Goal: Information Seeking & Learning: Learn about a topic

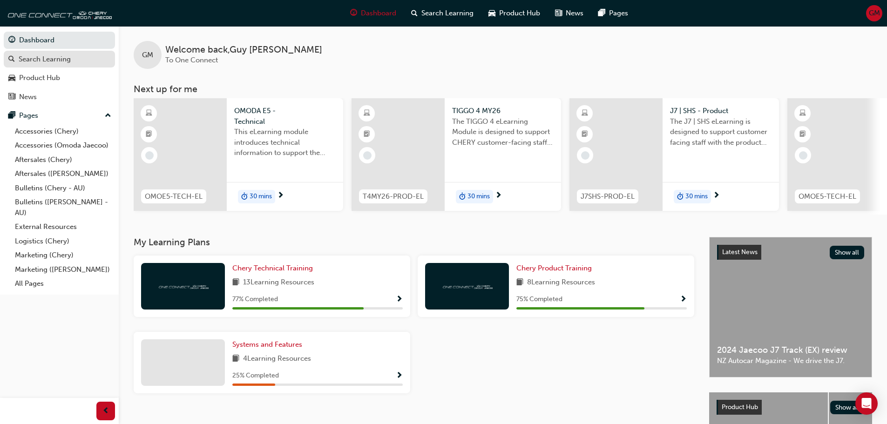
click at [49, 56] on div "Search Learning" at bounding box center [45, 59] width 52 height 11
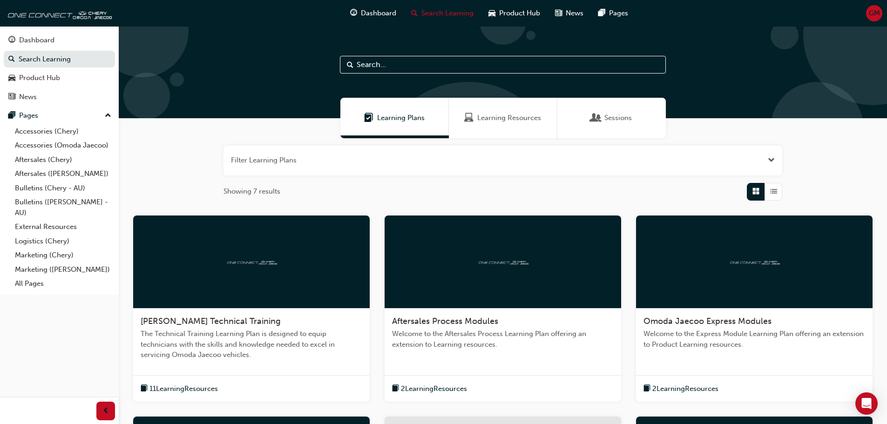
click at [521, 125] on div "Learning Resources" at bounding box center [503, 118] width 108 height 41
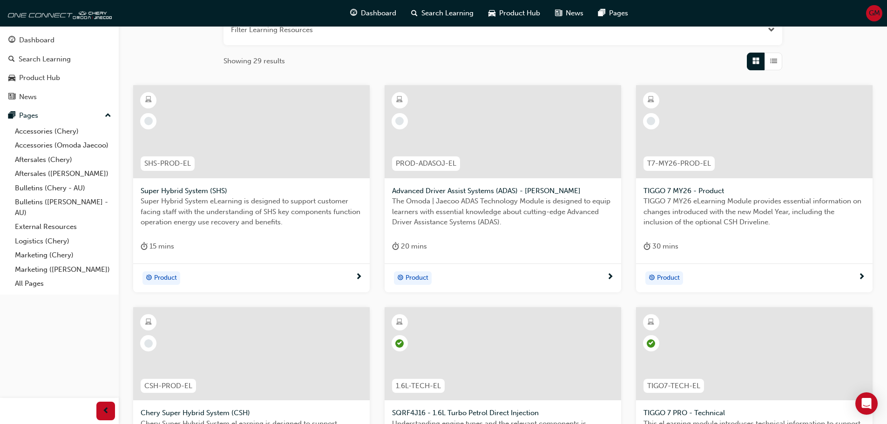
scroll to position [326, 0]
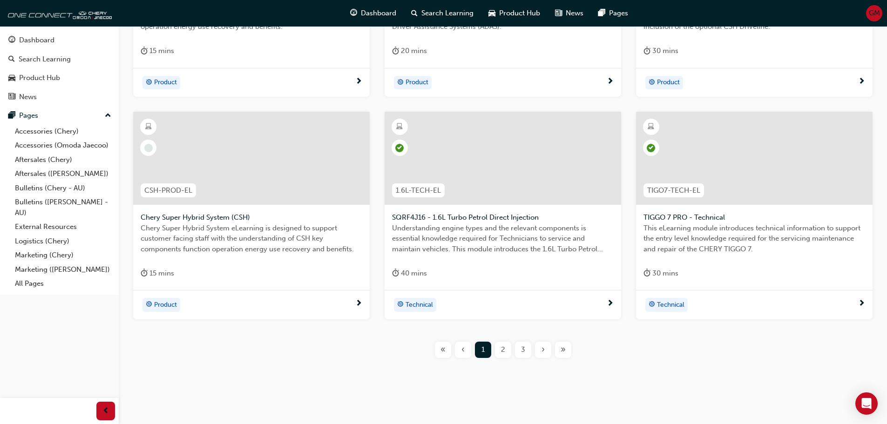
click at [504, 351] on span "2" at bounding box center [503, 350] width 4 height 11
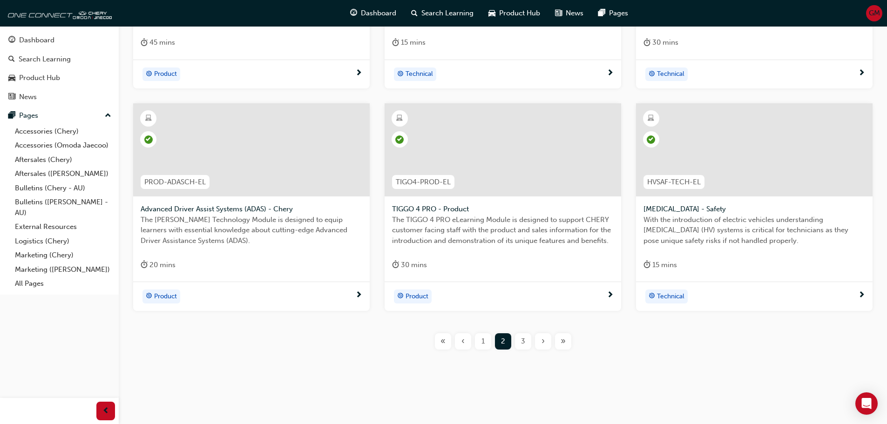
scroll to position [335, 0]
click at [521, 342] on span "3" at bounding box center [523, 340] width 4 height 11
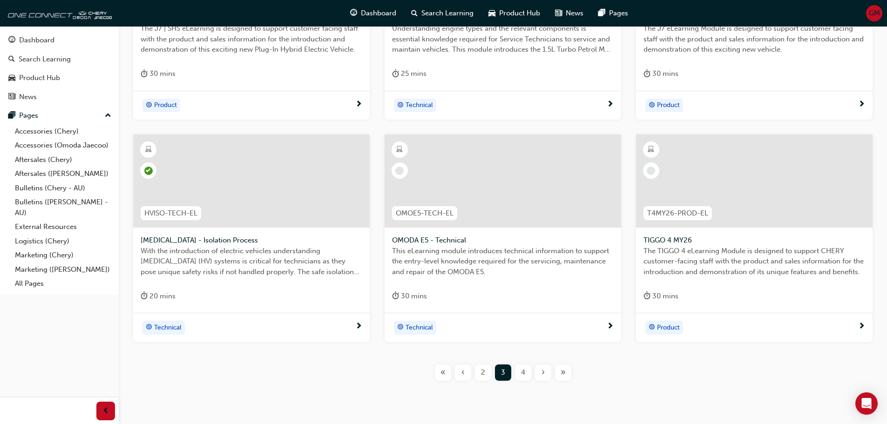
scroll to position [289, 0]
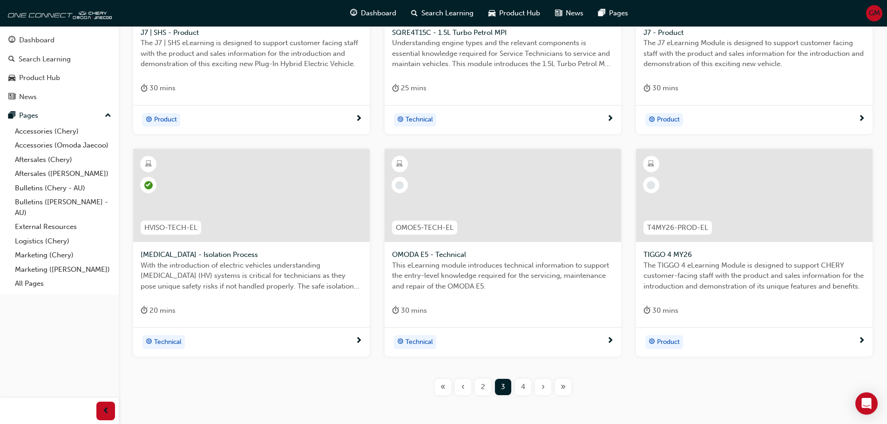
click at [257, 250] on span "[MEDICAL_DATA] - Isolation Process" at bounding box center [252, 255] width 222 height 11
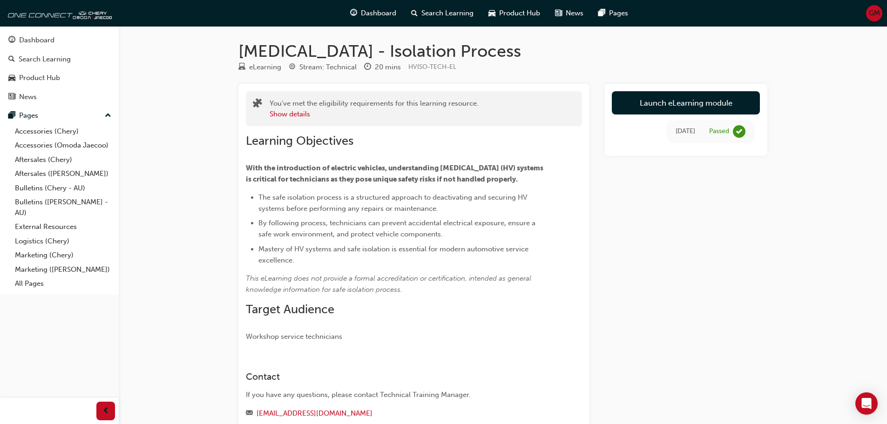
drag, startPoint x: 445, startPoint y: 234, endPoint x: 251, endPoint y: 223, distance: 193.5
click at [258, 223] on li "By following process, technicians can prevent accidental electrical exposure, e…" at bounding box center [403, 228] width 290 height 22
drag, startPoint x: 293, startPoint y: 260, endPoint x: 256, endPoint y: 250, distance: 39.0
click at [256, 250] on ul "The safe isolation process is a structured approach to deactivating and securin…" at bounding box center [397, 229] width 303 height 74
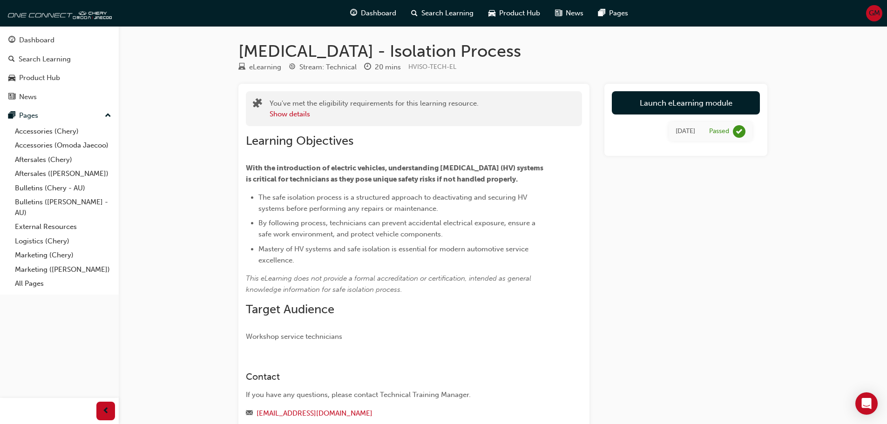
click at [332, 262] on li "Mastery of HV systems and safe isolation is essential for modern automotive ser…" at bounding box center [403, 255] width 290 height 22
click at [647, 102] on link "Launch eLearning module" at bounding box center [686, 102] width 148 height 23
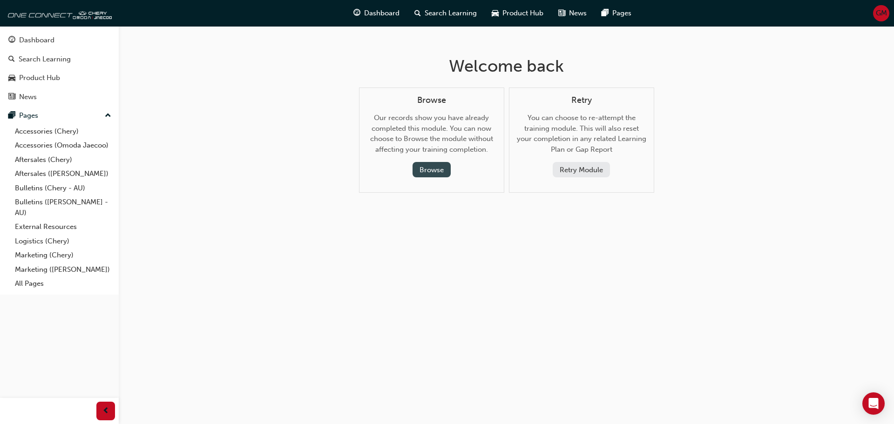
click at [426, 166] on button "Browse" at bounding box center [432, 169] width 38 height 15
